Goal: Transaction & Acquisition: Book appointment/travel/reservation

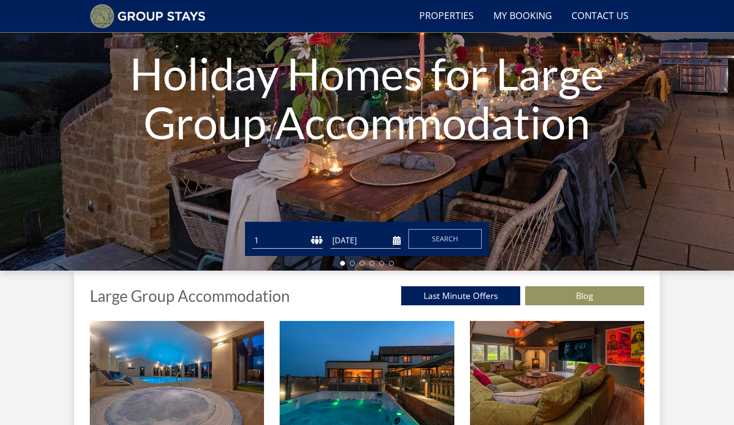
scroll to position [126, 0]
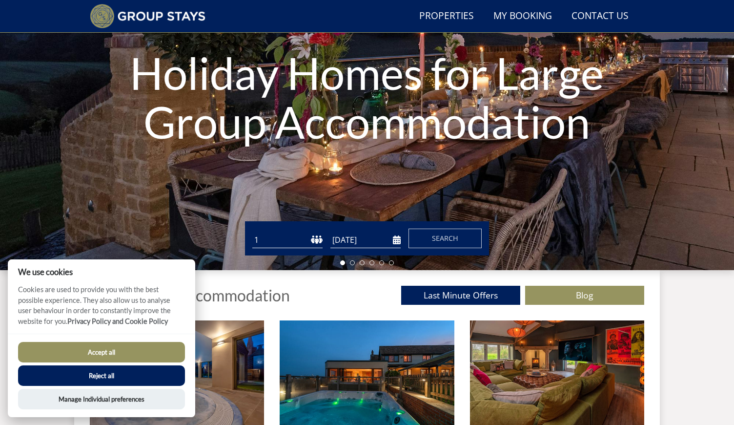
click at [270, 243] on select "1 2 3 4 5 6 7 8 9 10 11 12 13 14 15 16 17 18 19 20 21 22 23 24 25 26 27 28 29 3…" at bounding box center [287, 240] width 70 height 16
click at [252, 232] on select "1 2 3 4 5 6 7 8 9 10 11 12 13 14 15 16 17 18 19 20 21 22 23 24 25 26 27 28 29 3…" at bounding box center [287, 240] width 70 height 16
click option "14" at bounding box center [0, 0] width 0 height 0
click at [252, 232] on select "1 2 3 4 5 6 7 8 9 10 11 12 13 14 15 16 17 18 19 20 21 22 23 24 25 26 27 28 29 3…" at bounding box center [287, 240] width 70 height 16
select select "16"
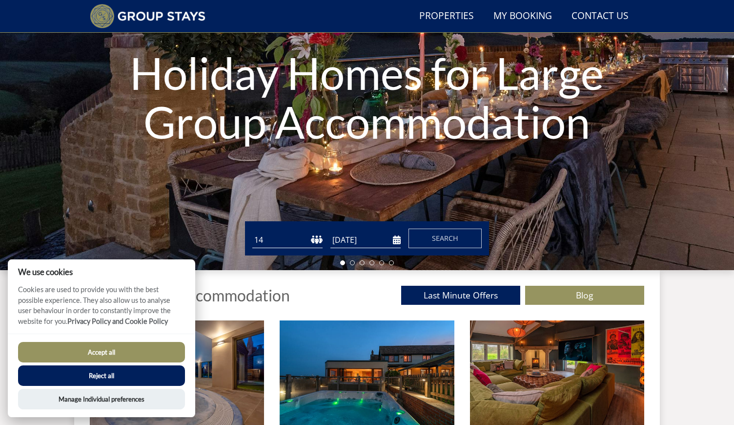
click option "16" at bounding box center [0, 0] width 0 height 0
click at [439, 240] on span "Search" at bounding box center [445, 237] width 26 height 9
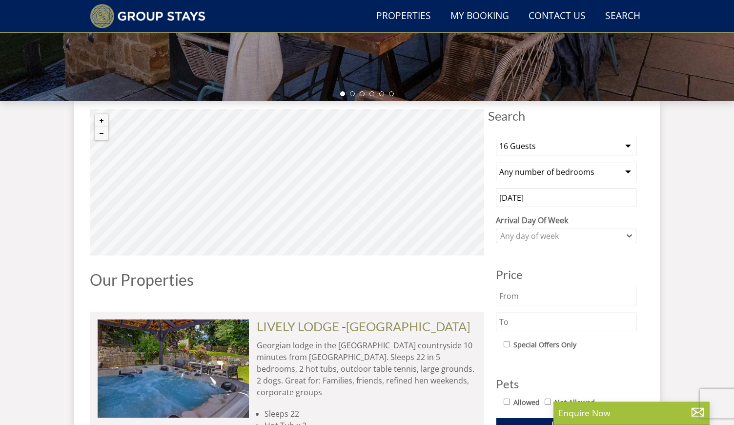
scroll to position [297, 0]
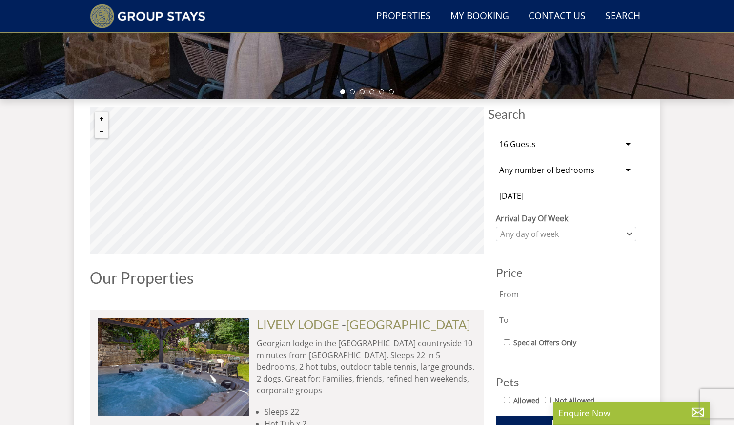
click at [496, 161] on select "Any number of bedrooms 3 Bedrooms 4 Bedrooms 5 Bedrooms 6 Bedrooms 7 Bedrooms 8…" at bounding box center [566, 170] width 141 height 19
select select "10"
click option "10 Bedrooms" at bounding box center [0, 0] width 0 height 0
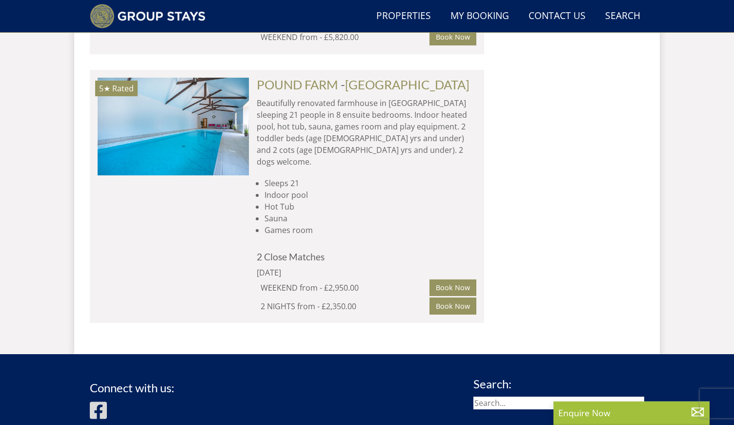
scroll to position [2497, 0]
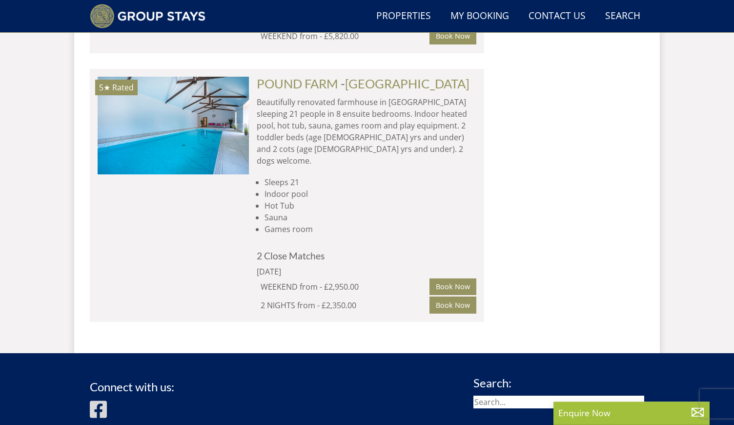
select select "16"
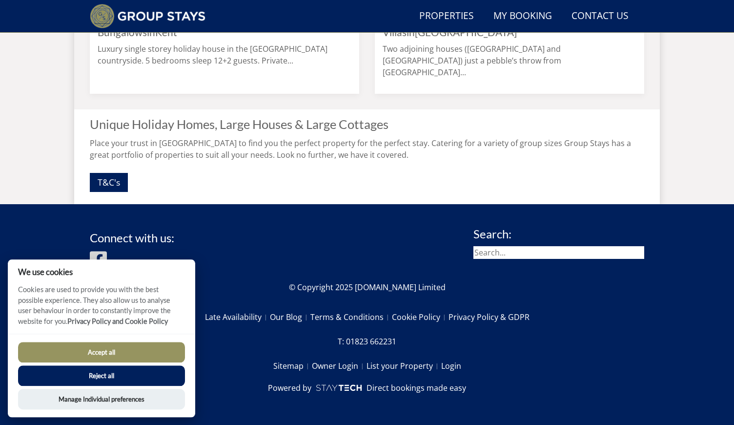
scroll to position [126, 0]
